Goal: Information Seeking & Learning: Learn about a topic

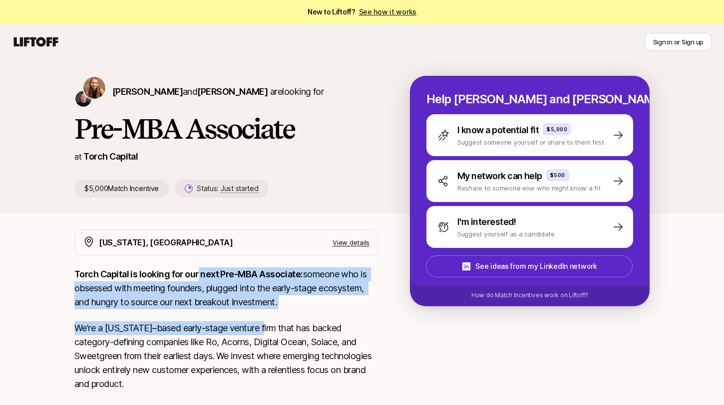
drag, startPoint x: 198, startPoint y: 275, endPoint x: 266, endPoint y: 324, distance: 84.1
click at [266, 324] on div "Torch Capital is looking for our next Pre-MBA Associate: someone who is obsesse…" at bounding box center [225, 409] width 303 height 285
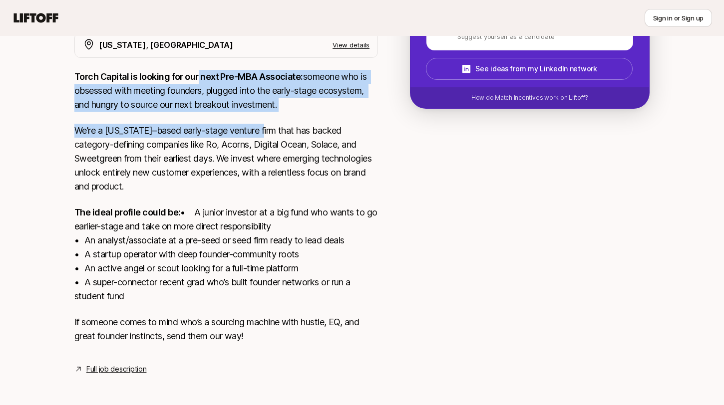
scroll to position [198, 0]
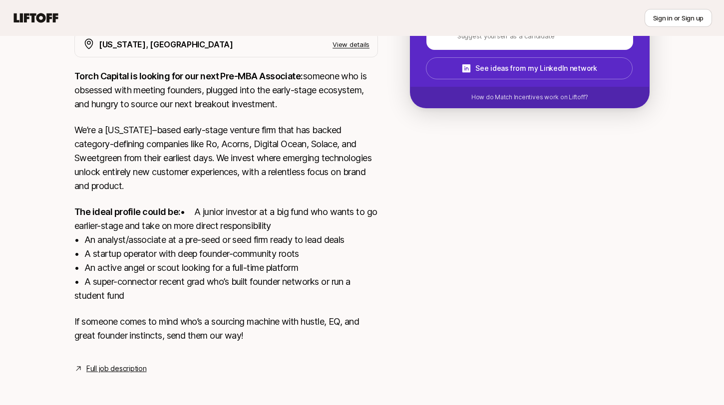
drag, startPoint x: 100, startPoint y: 259, endPoint x: 228, endPoint y: 275, distance: 128.8
click at [228, 275] on p "The ideal profile could be: • A junior investor at a big fund who wants to go e…" at bounding box center [225, 254] width 303 height 98
drag, startPoint x: 109, startPoint y: 277, endPoint x: 293, endPoint y: 287, distance: 184.4
click at [293, 288] on p "The ideal profile could be: • A junior investor at a big fund who wants to go e…" at bounding box center [225, 254] width 303 height 98
drag, startPoint x: 92, startPoint y: 301, endPoint x: 136, endPoint y: 309, distance: 44.6
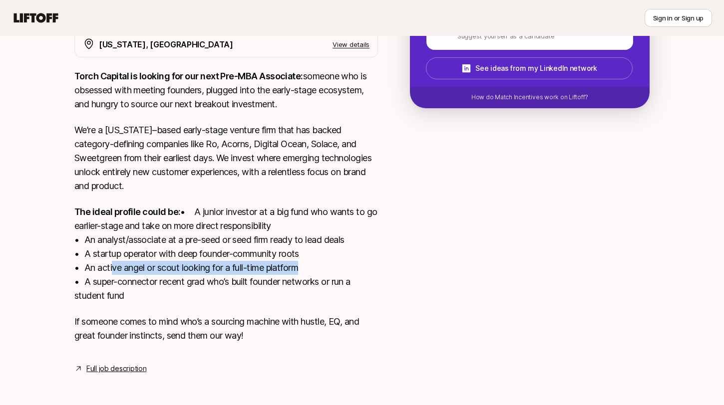
click at [136, 303] on p "The ideal profile could be: • A junior investor at a big fund who wants to go e…" at bounding box center [225, 254] width 303 height 98
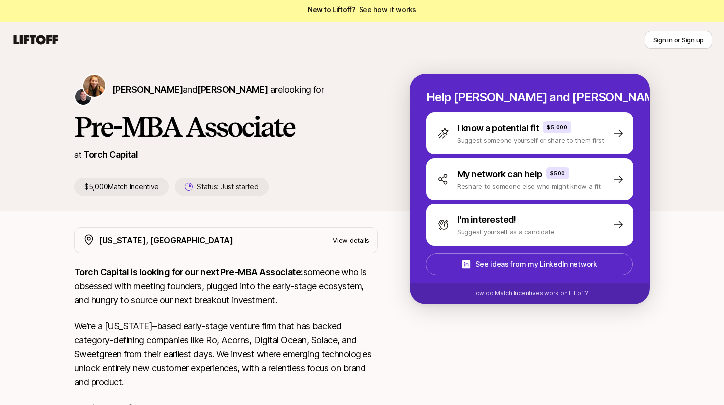
scroll to position [7, 0]
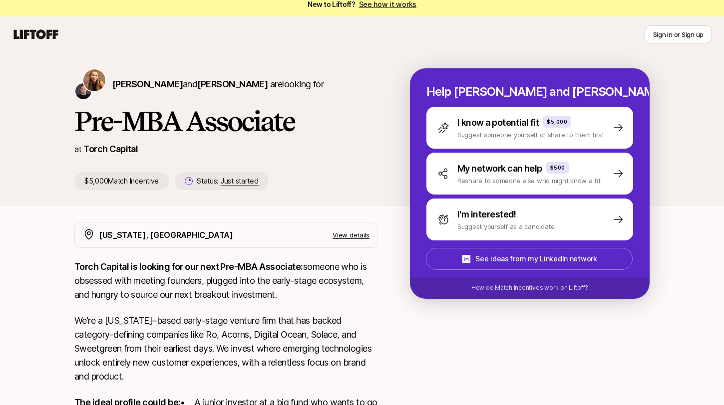
click at [355, 234] on p "View details" at bounding box center [350, 235] width 37 height 10
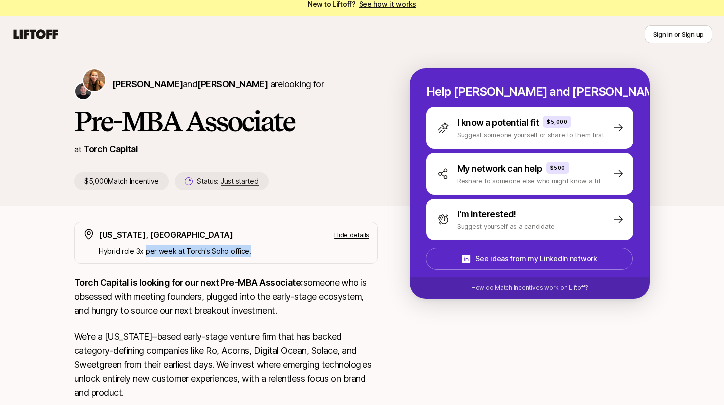
drag, startPoint x: 144, startPoint y: 256, endPoint x: 209, endPoint y: 276, distance: 67.4
click at [209, 276] on div "[US_STATE], [GEOGRAPHIC_DATA] Hide details Hybrid role 3x per week at [PERSON_N…" at bounding box center [225, 401] width 303 height 359
click at [192, 131] on h1 "Pre-MBA Associate" at bounding box center [225, 121] width 303 height 30
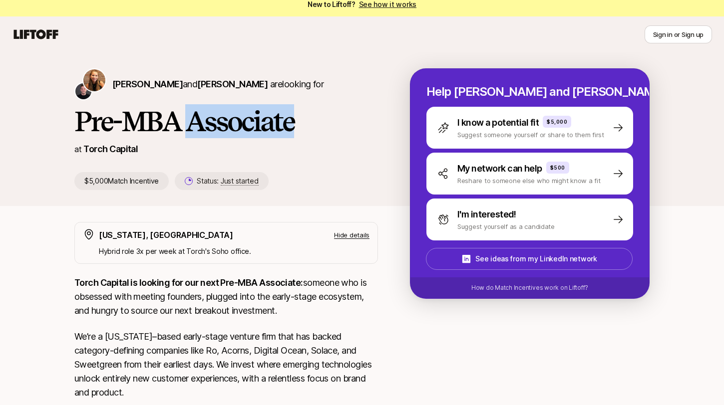
click at [192, 131] on h1 "Pre-MBA Associate" at bounding box center [225, 121] width 303 height 30
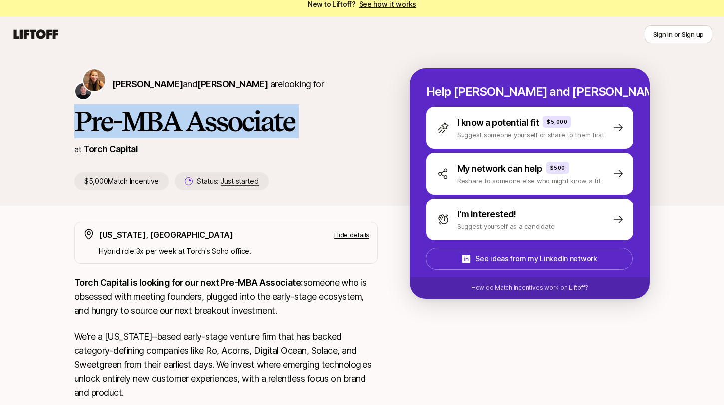
click at [192, 131] on h1 "Pre-MBA Associate" at bounding box center [225, 121] width 303 height 30
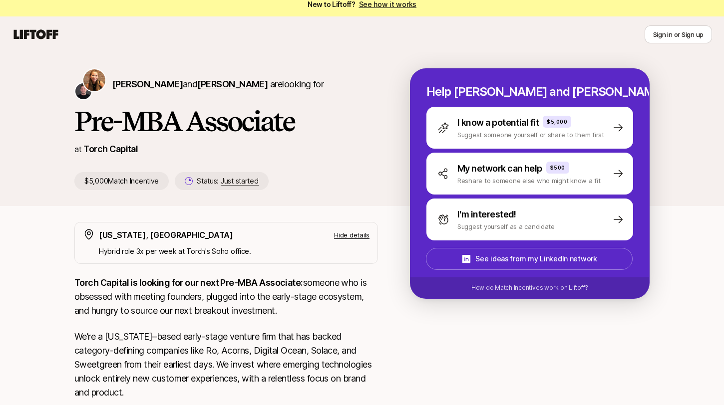
click at [208, 79] on span "[PERSON_NAME]" at bounding box center [232, 84] width 70 height 10
